Goal: Book appointment/travel/reservation

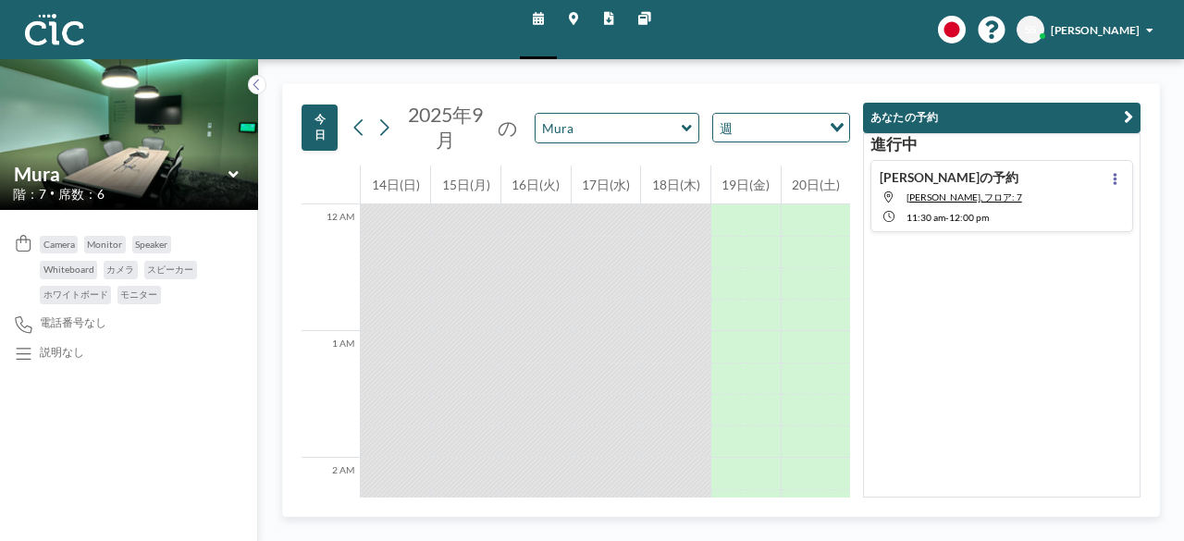
scroll to position [1383, 0]
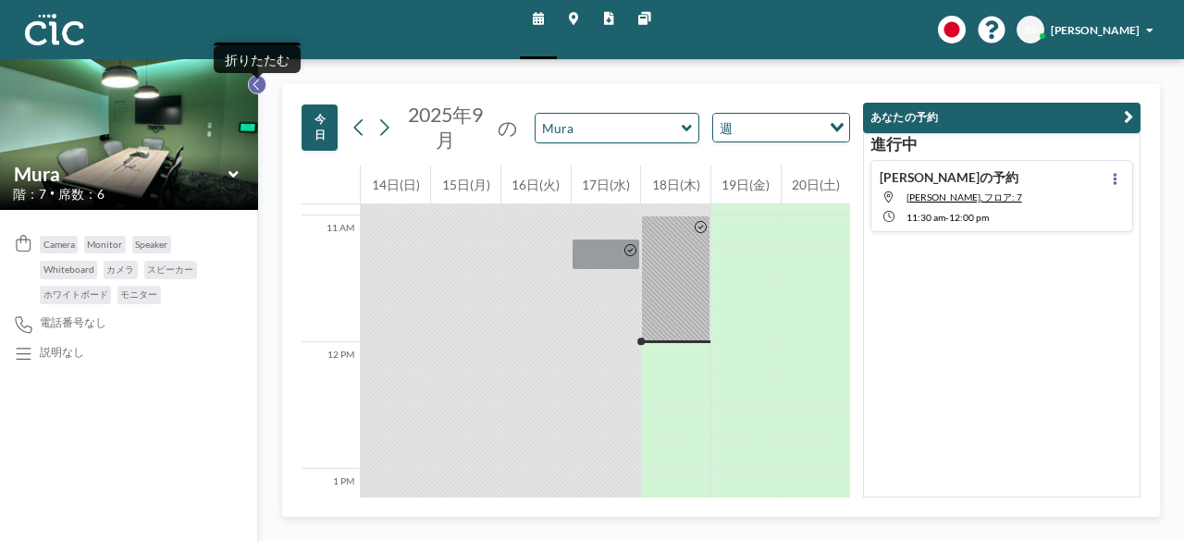
click at [253, 89] on icon at bounding box center [257, 85] width 10 height 16
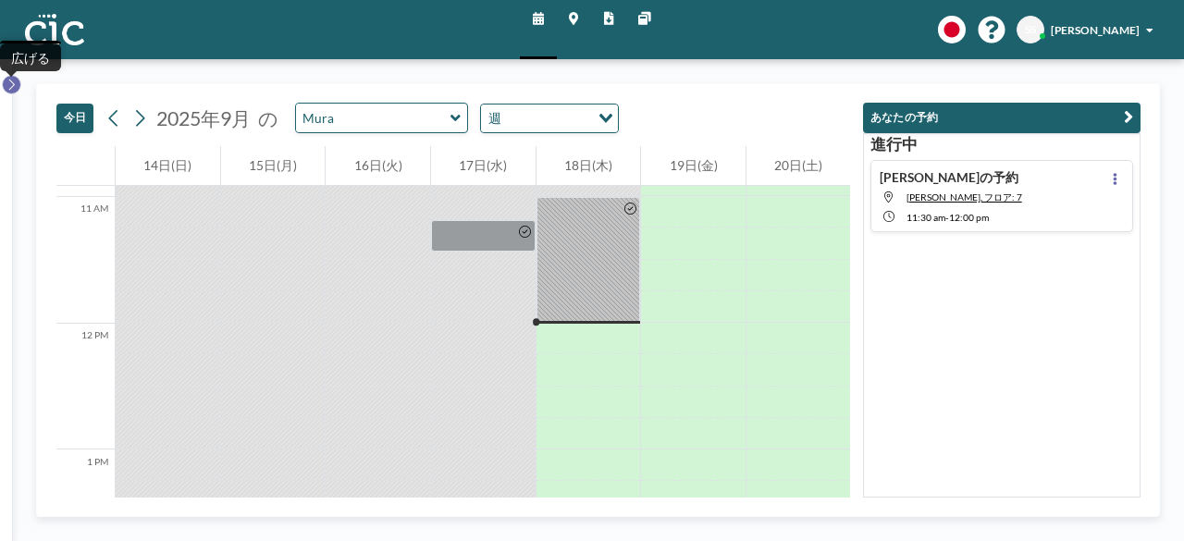
click at [15, 92] on icon at bounding box center [11, 85] width 10 height 16
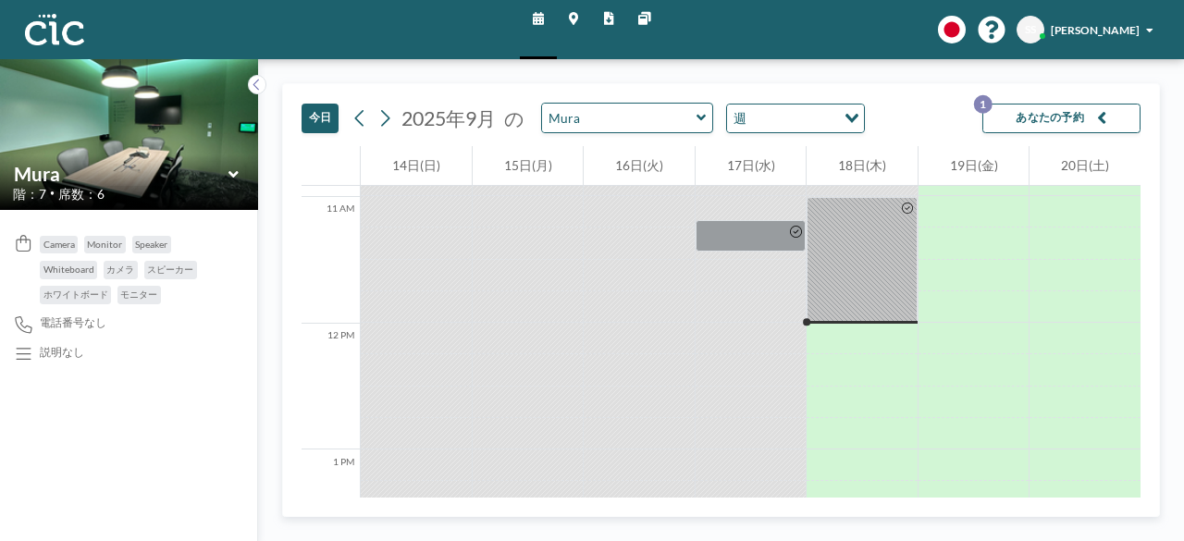
click at [697, 121] on icon at bounding box center [702, 118] width 10 height 16
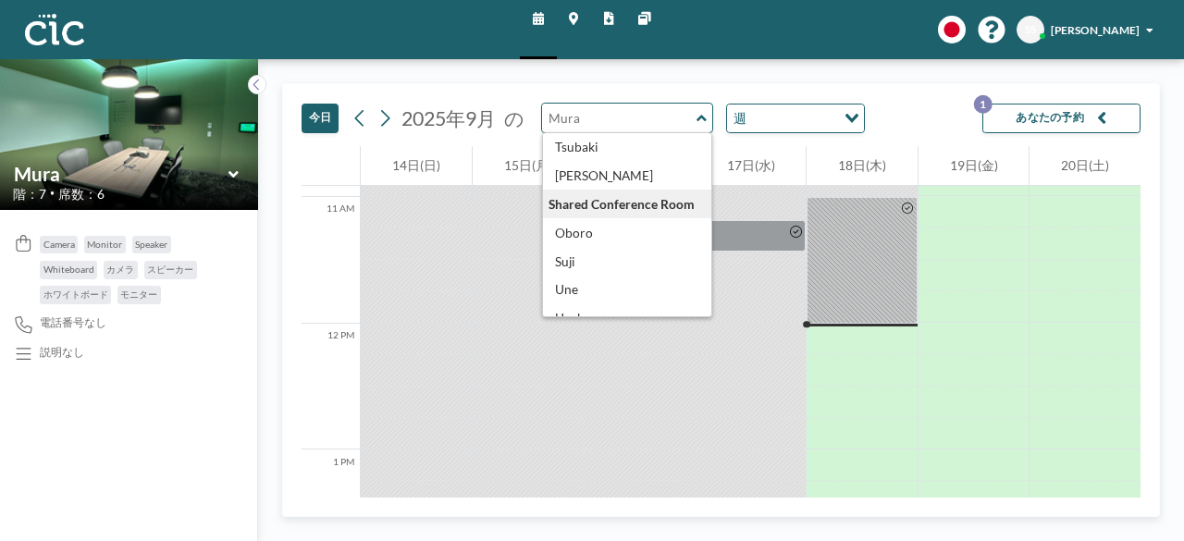
scroll to position [755, 0]
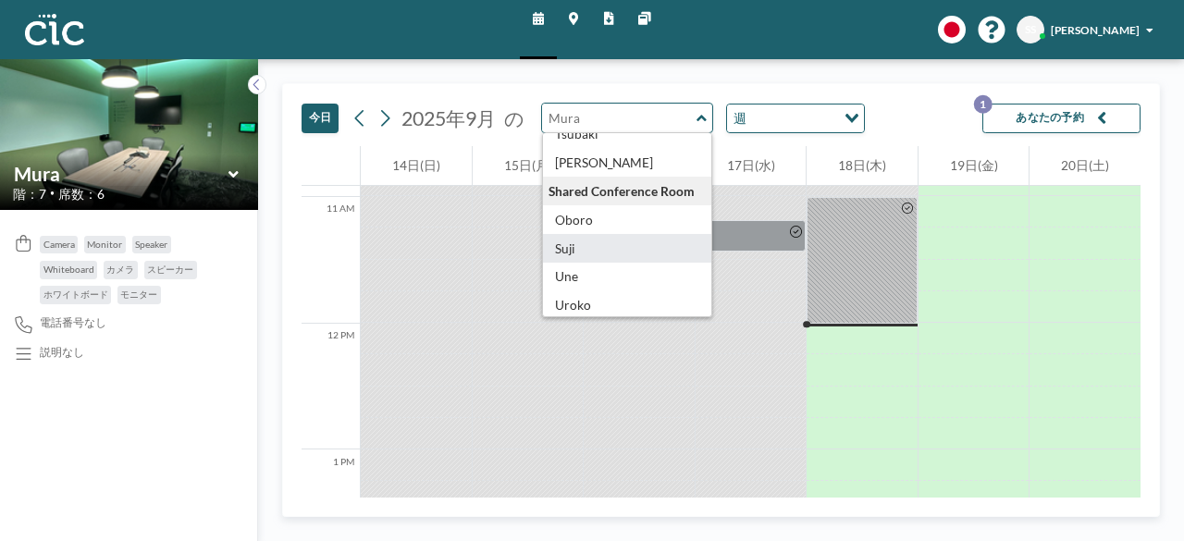
type input "Suji"
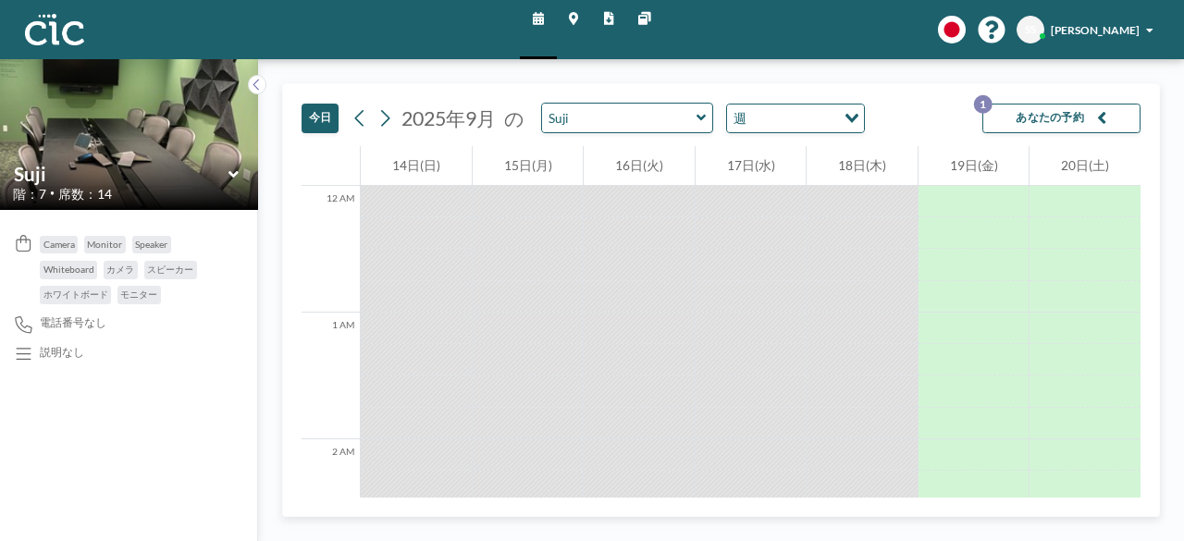
scroll to position [1413, 0]
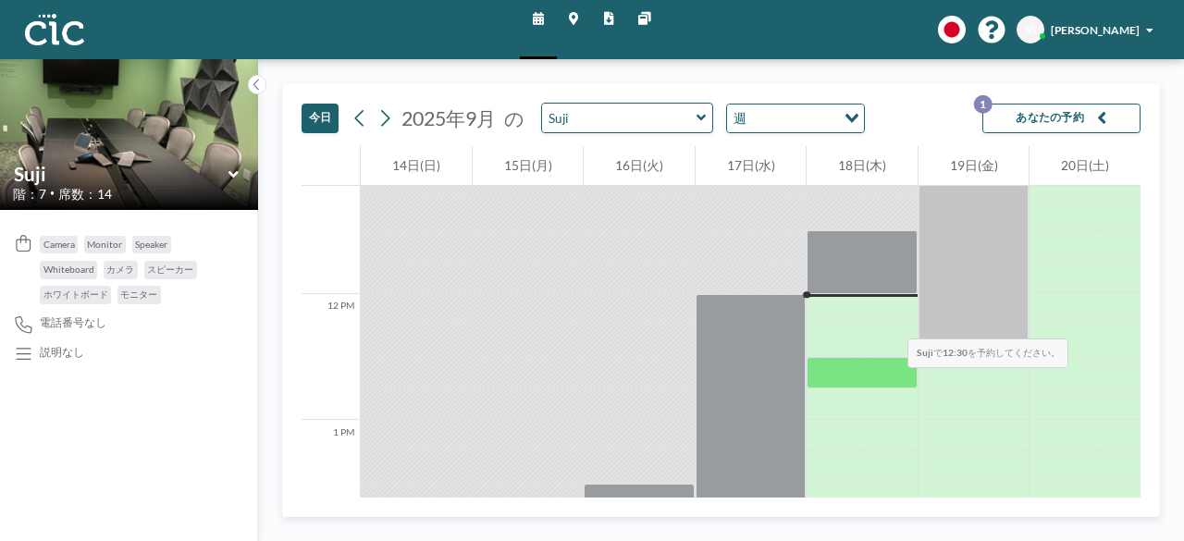
click at [843, 303] on div at bounding box center [862, 308] width 110 height 31
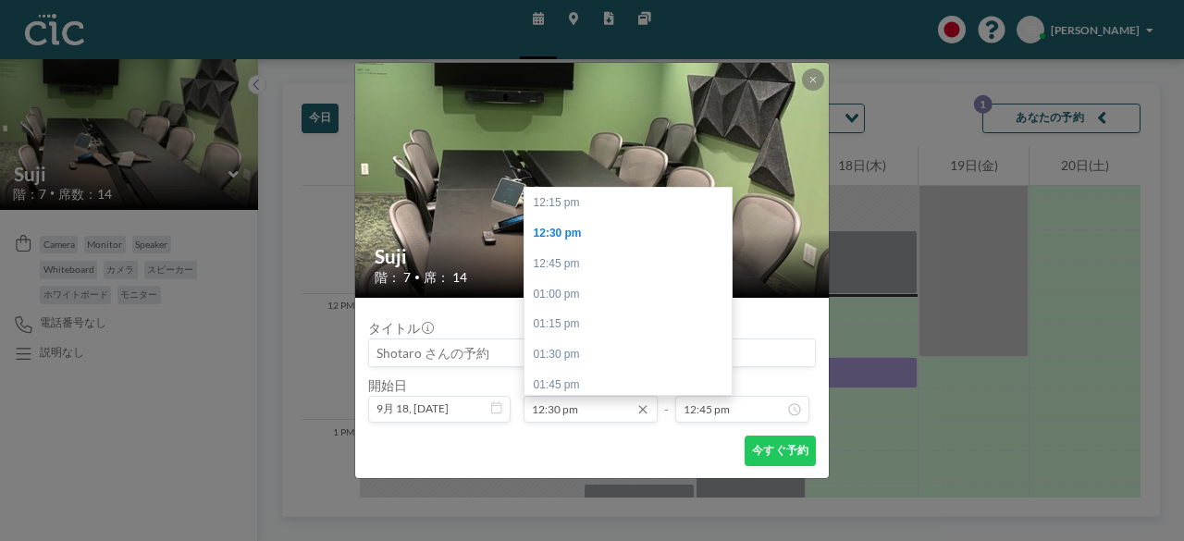
scroll to position [31, 0]
click at [726, 201] on div at bounding box center [727, 209] width 6 height 30
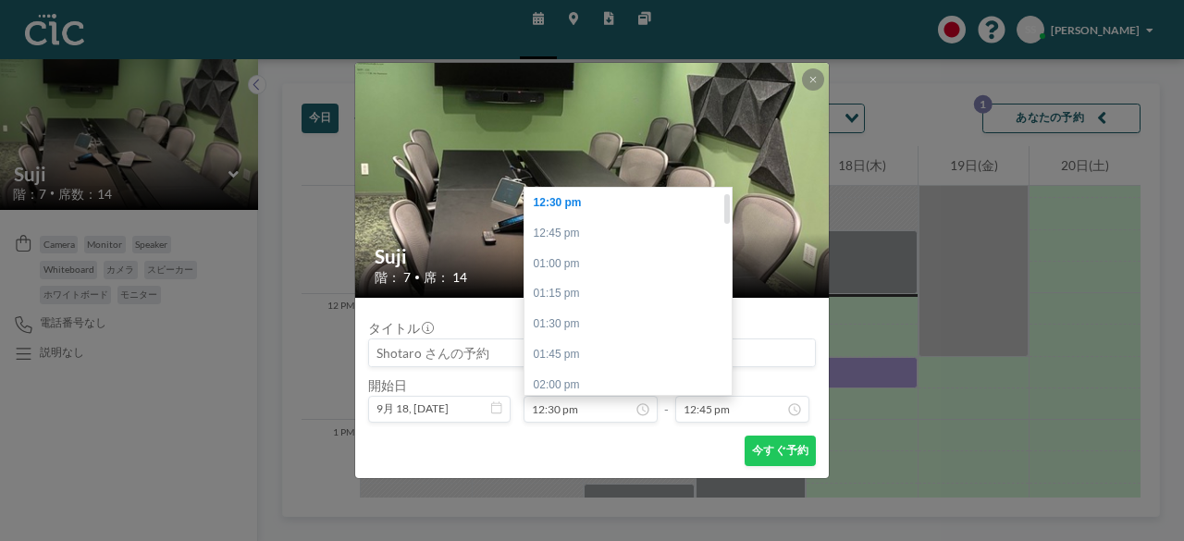
click at [726, 201] on div at bounding box center [727, 209] width 6 height 30
click at [814, 80] on icon at bounding box center [813, 79] width 7 height 9
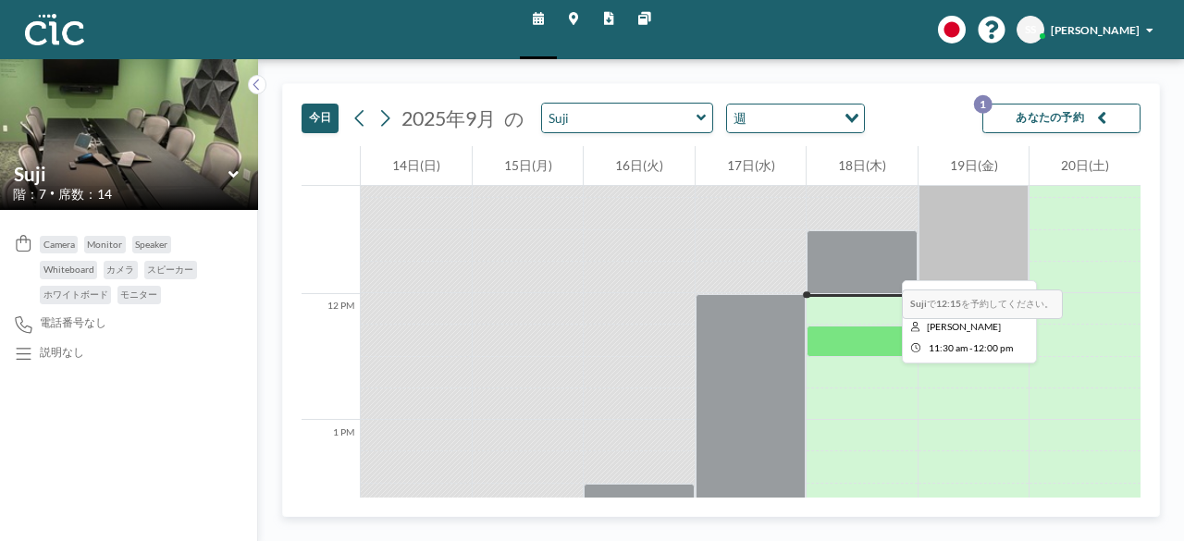
click at [837, 256] on div at bounding box center [862, 261] width 110 height 63
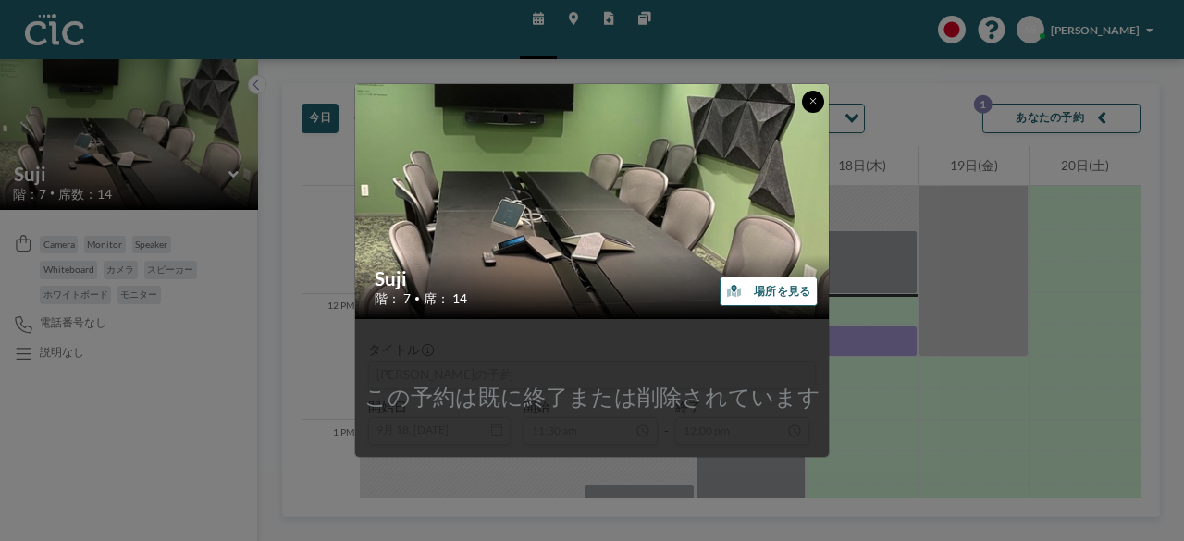
click at [816, 103] on icon at bounding box center [813, 100] width 7 height 9
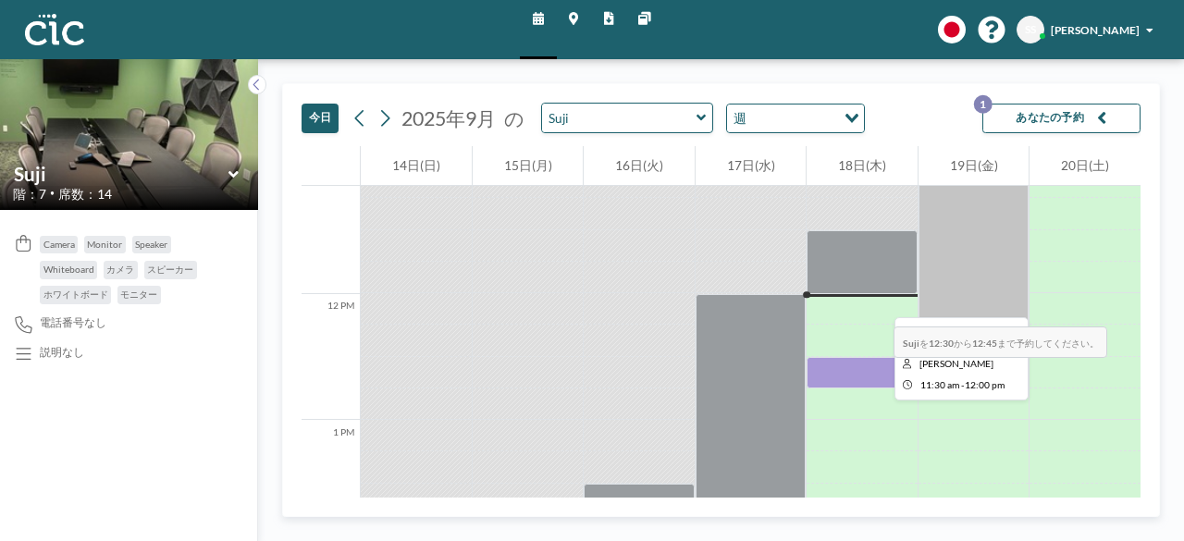
click at [830, 291] on div at bounding box center [862, 261] width 110 height 63
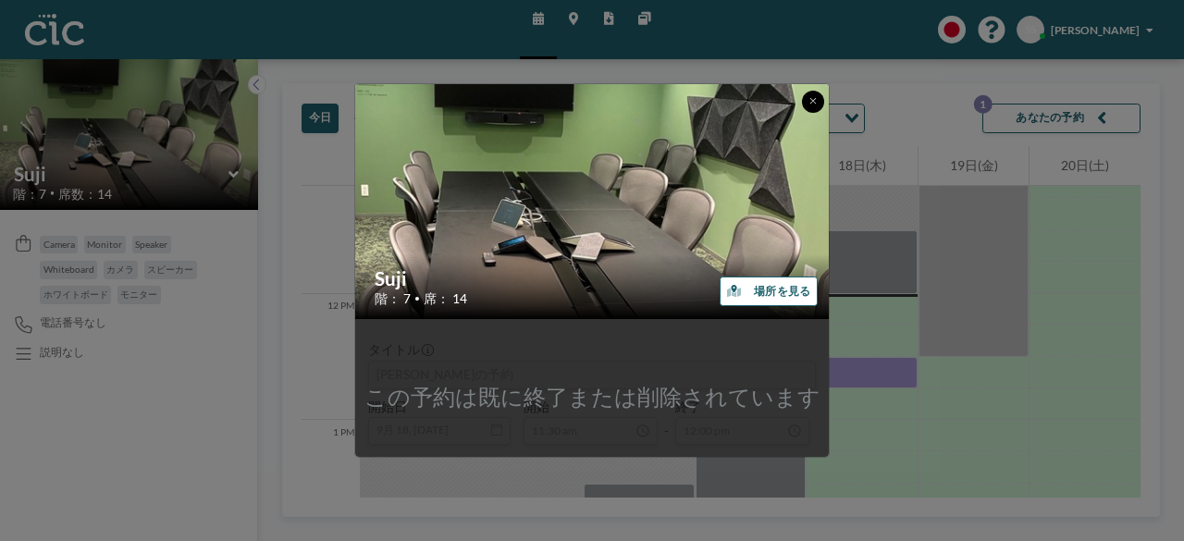
click at [810, 93] on button at bounding box center [813, 102] width 22 height 22
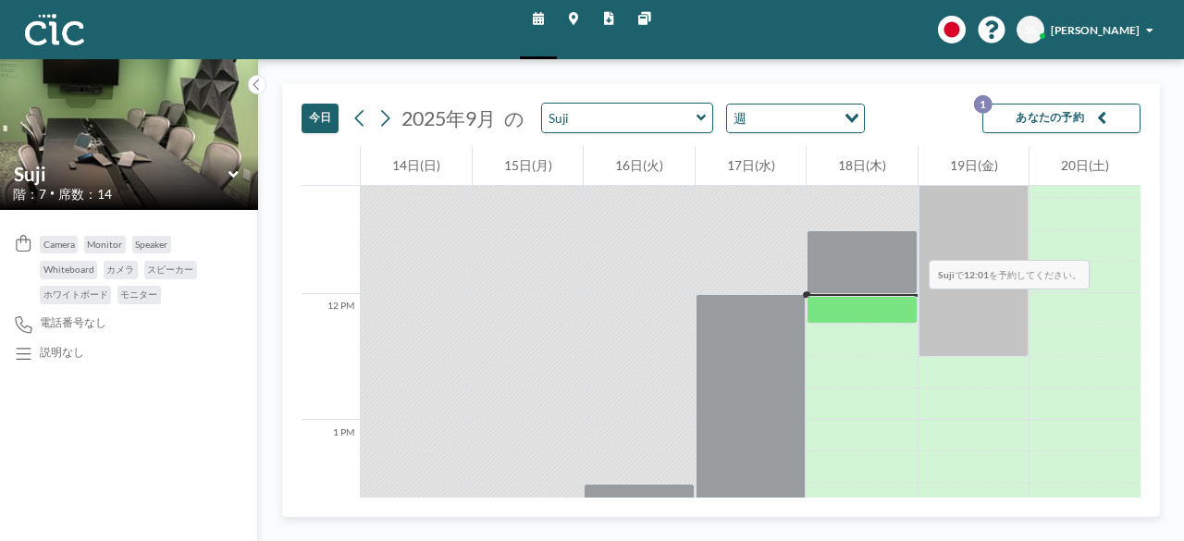
click at [863, 229] on div at bounding box center [862, 213] width 110 height 31
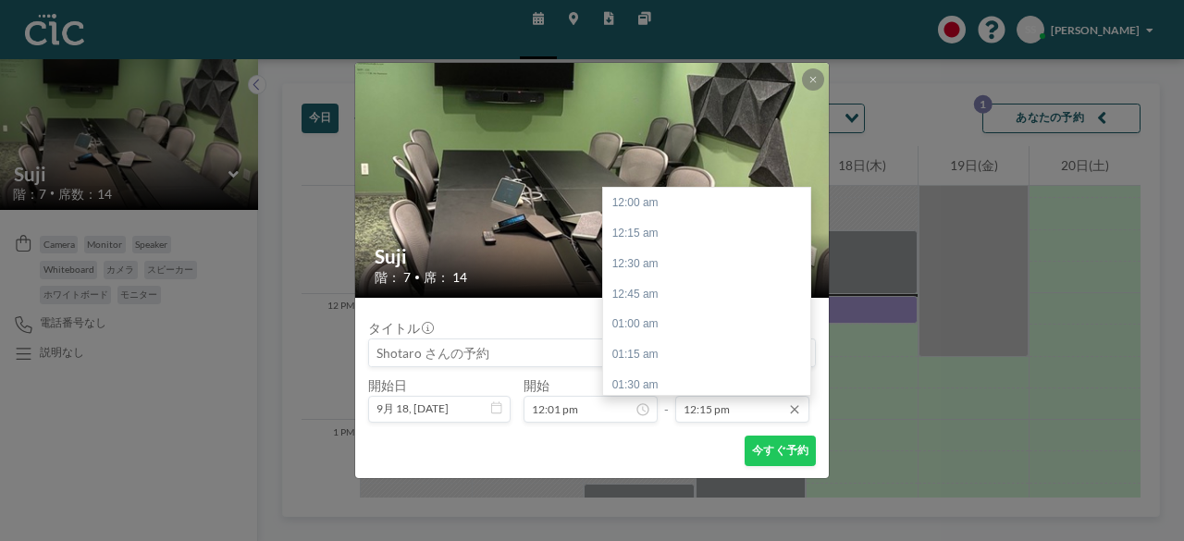
scroll to position [1486, 0]
click at [668, 234] on div "12:30 pm" at bounding box center [711, 233] width 216 height 31
type input "12:30 pm"
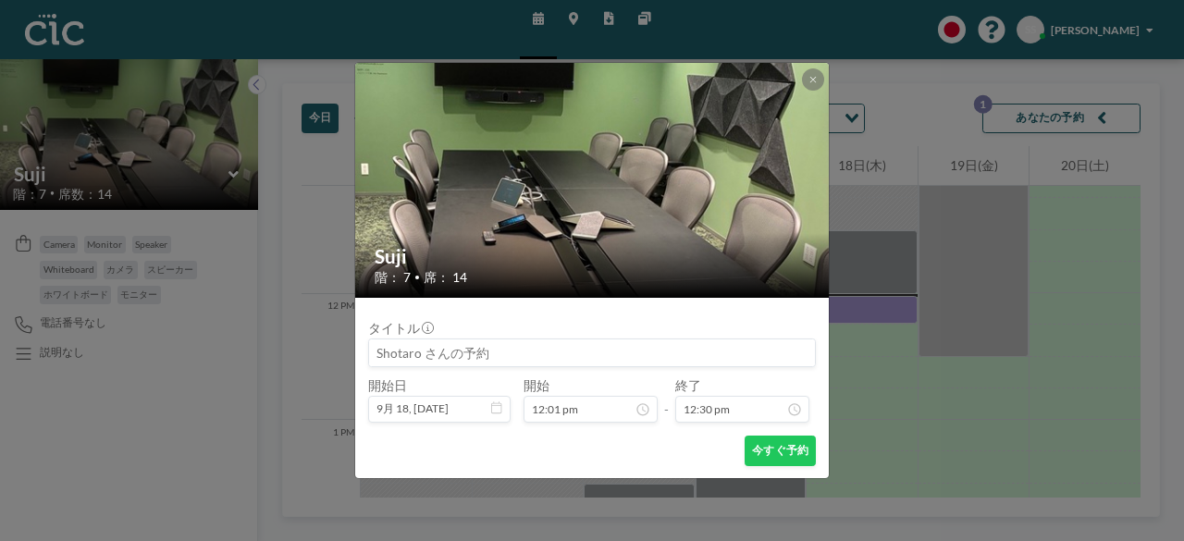
scroll to position [1516, 0]
click at [766, 458] on button "今すぐ予約" at bounding box center [780, 451] width 71 height 31
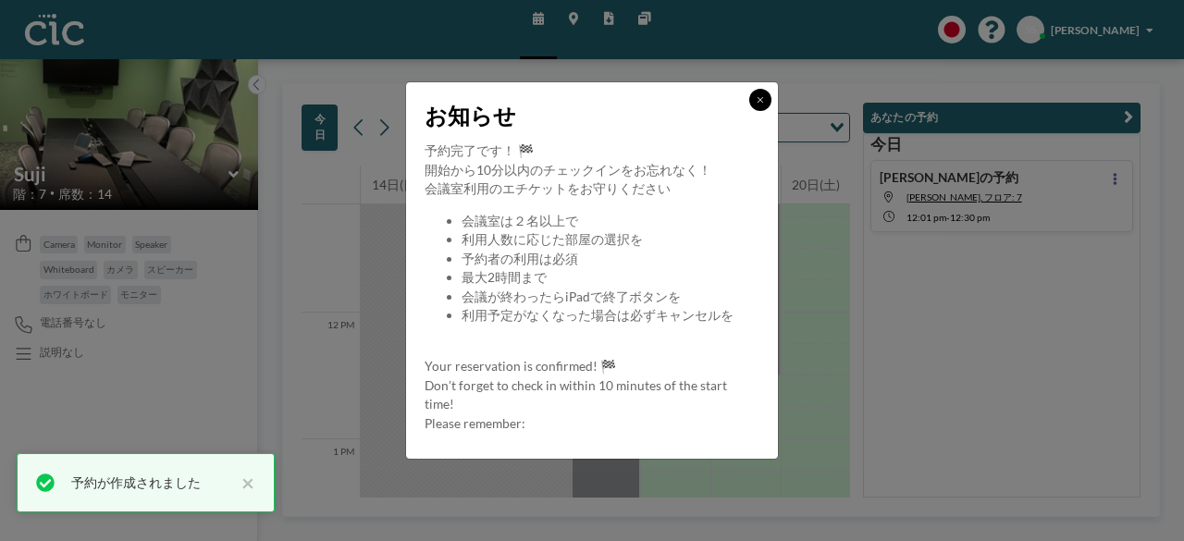
click at [762, 102] on icon at bounding box center [761, 100] width 6 height 6
